Goal: Check status: Check status

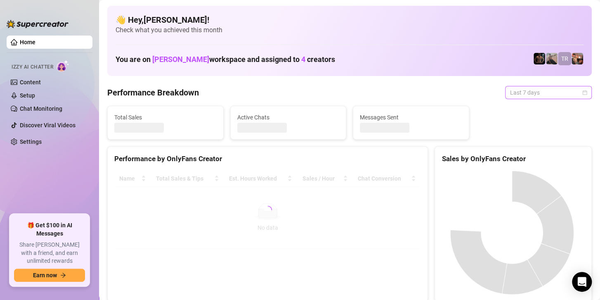
click at [523, 98] on span "Last 7 days" at bounding box center [548, 92] width 77 height 12
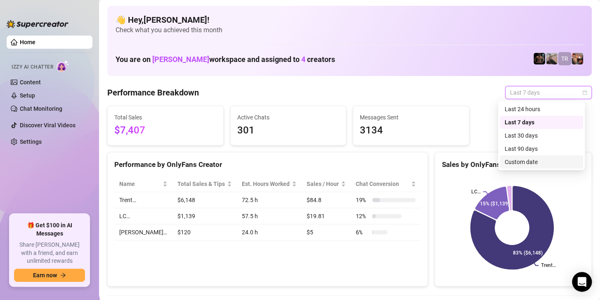
click at [514, 161] on div "Custom date" at bounding box center [541, 161] width 73 height 9
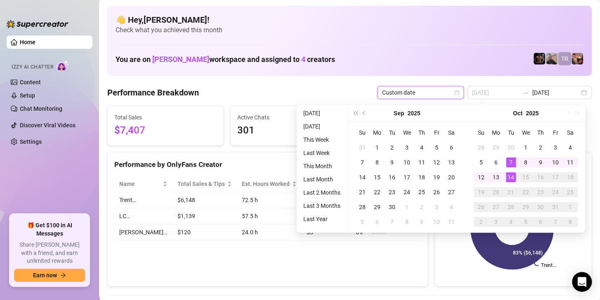
type input "[DATE]"
click at [510, 176] on div "14" at bounding box center [511, 177] width 10 height 10
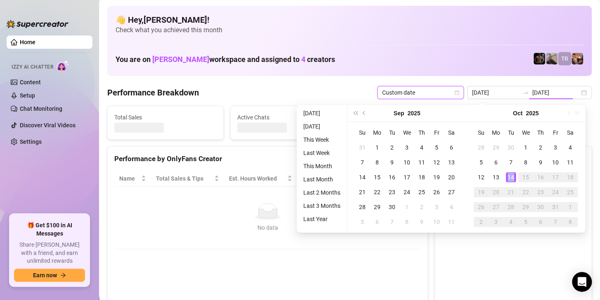
type input "[DATE]"
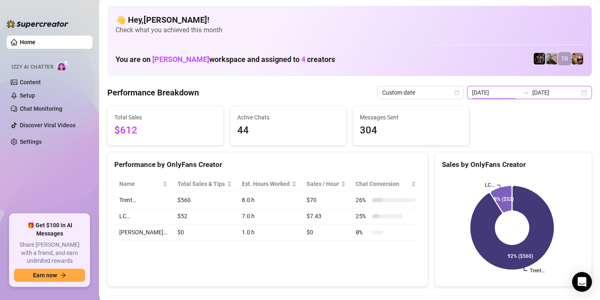
click at [502, 92] on input "[DATE]" at bounding box center [495, 92] width 47 height 9
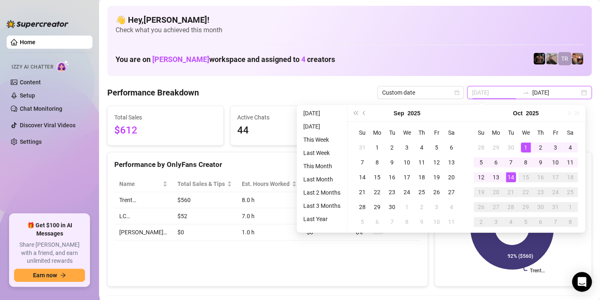
type input "[DATE]"
drag, startPoint x: 522, startPoint y: 144, endPoint x: 511, endPoint y: 158, distance: 18.0
click at [522, 145] on div "1" at bounding box center [526, 147] width 10 height 10
type input "[DATE]"
click at [509, 175] on div "14" at bounding box center [511, 177] width 10 height 10
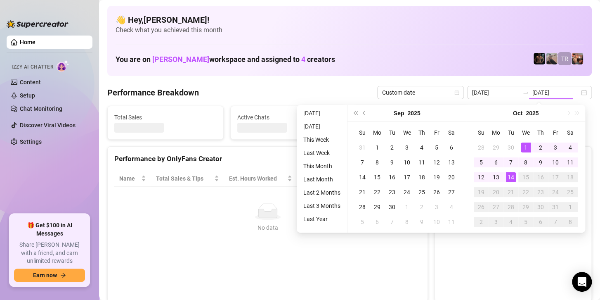
type input "[DATE]"
